Goal: Information Seeking & Learning: Learn about a topic

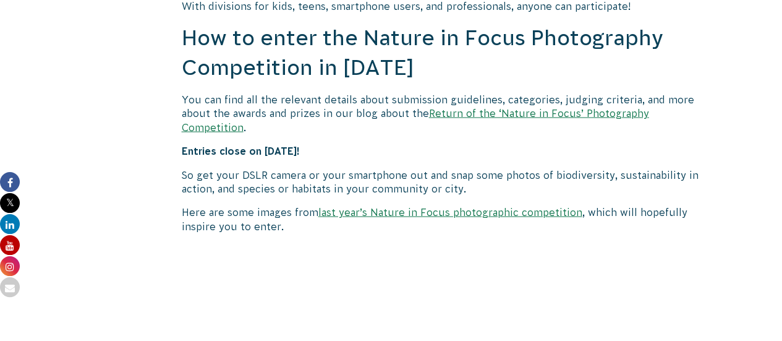
scroll to position [1116, 0]
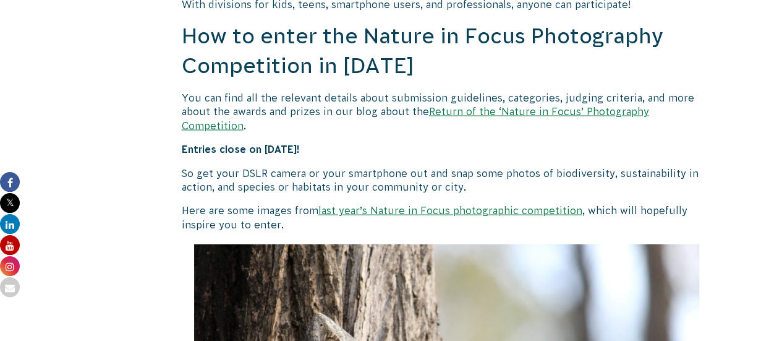
click at [368, 204] on link "last year’s Nature in Focus photographic competition" at bounding box center [450, 209] width 264 height 11
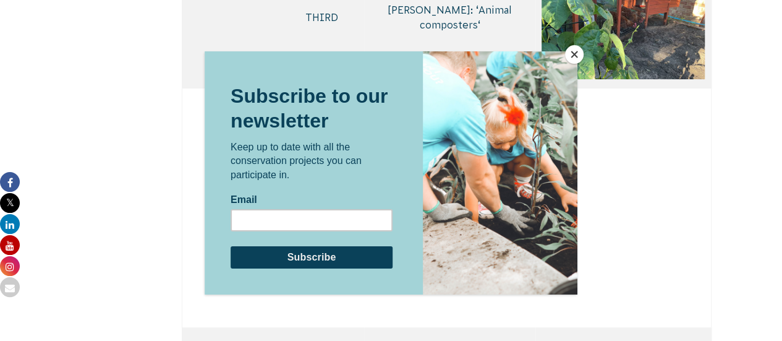
scroll to position [4840, 0]
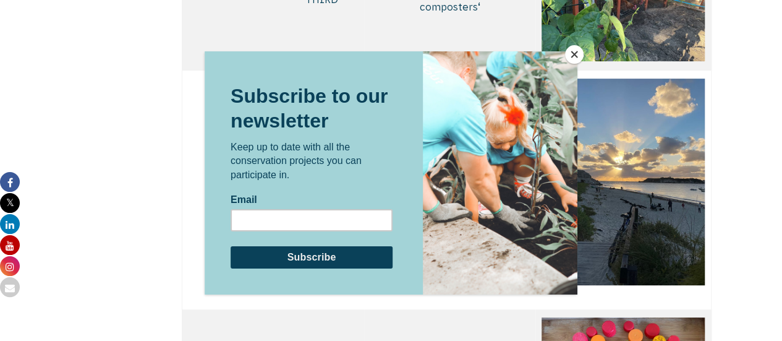
click at [143, 45] on div at bounding box center [391, 170] width 782 height 341
click at [538, 71] on div at bounding box center [500, 172] width 155 height 243
click at [579, 56] on button "Close" at bounding box center [574, 54] width 19 height 19
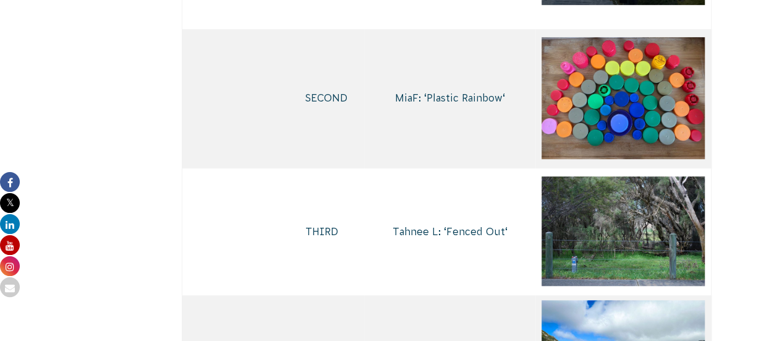
scroll to position [5040, 0]
